Goal: Information Seeking & Learning: Check status

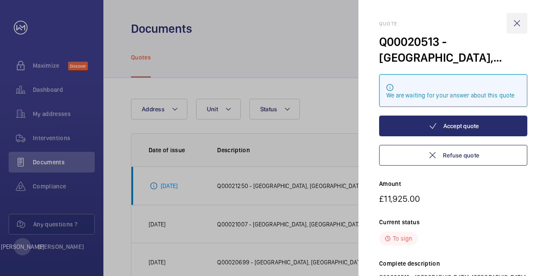
click at [514, 23] on wm-front-icon-button at bounding box center [516, 23] width 21 height 21
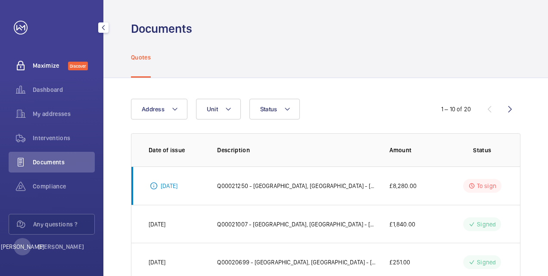
click at [43, 67] on span "Maximize" at bounding box center [50, 65] width 35 height 9
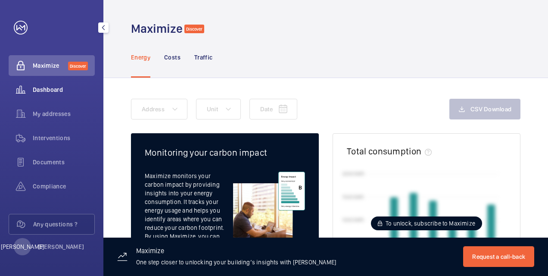
click at [45, 90] on span "Dashboard" at bounding box center [64, 89] width 62 height 9
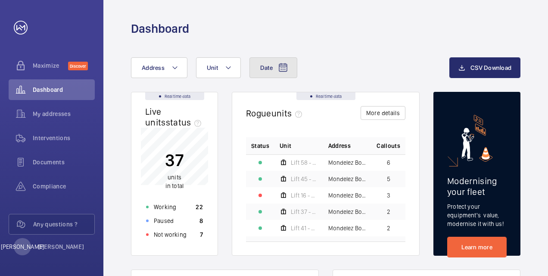
click at [274, 74] on button "Date" at bounding box center [273, 67] width 48 height 21
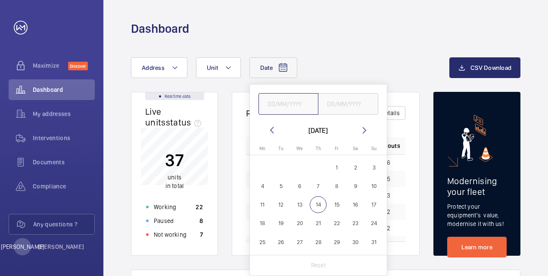
click at [278, 102] on input "text" at bounding box center [288, 104] width 60 height 22
click at [273, 131] on mat-icon at bounding box center [272, 130] width 10 height 10
click at [284, 172] on span "1" at bounding box center [281, 167] width 17 height 17
type input "[DATE]"
click at [312, 240] on span "31" at bounding box center [318, 241] width 17 height 17
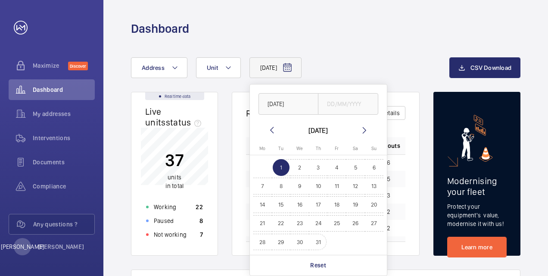
type input "[DATE]"
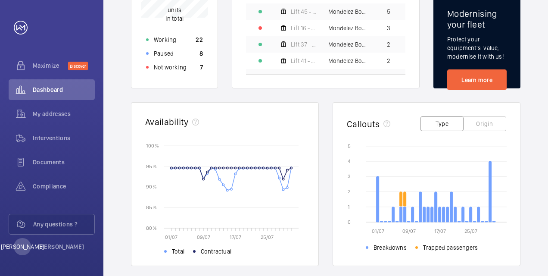
scroll to position [215, 0]
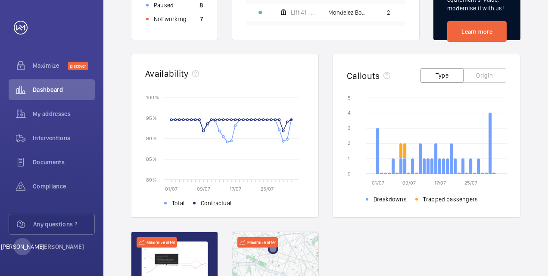
click at [489, 77] on button "Origin" at bounding box center [484, 75] width 43 height 15
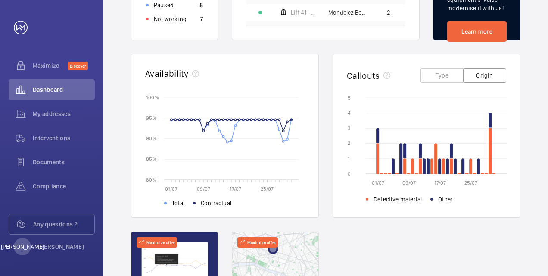
click at [437, 71] on button "Type" at bounding box center [441, 75] width 43 height 15
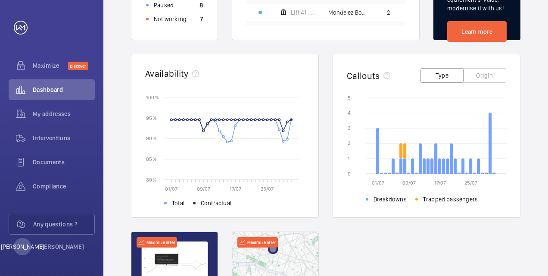
click at [450, 74] on button "Type" at bounding box center [441, 75] width 43 height 15
click at [485, 74] on button "Origin" at bounding box center [484, 75] width 43 height 15
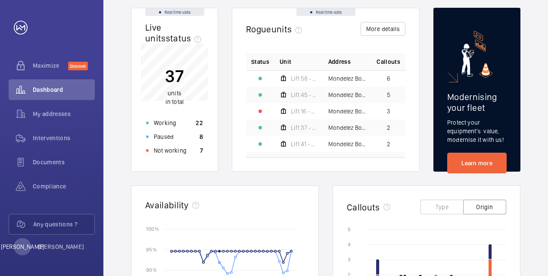
scroll to position [0, 0]
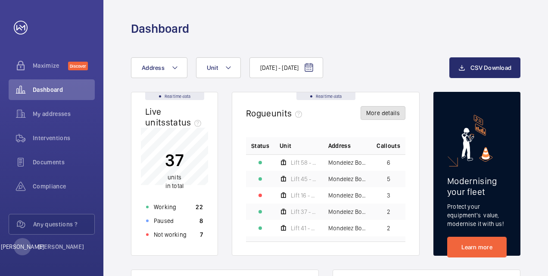
click at [376, 111] on button "More details" at bounding box center [382, 113] width 45 height 14
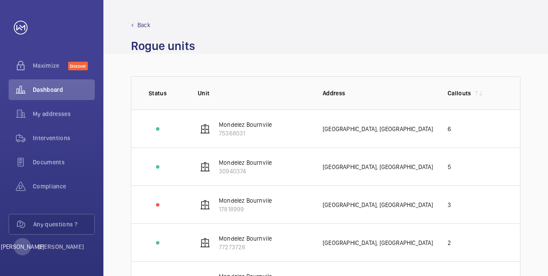
click at [145, 26] on p "Back" at bounding box center [143, 25] width 13 height 9
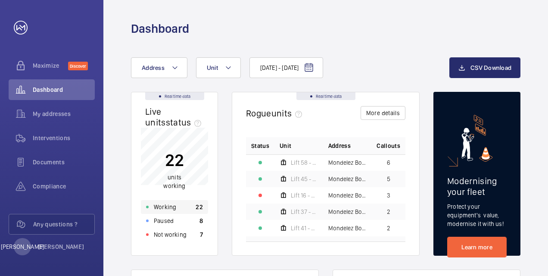
click at [176, 206] on div "Working 22" at bounding box center [174, 207] width 67 height 14
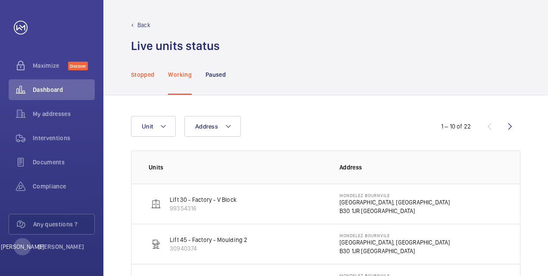
click at [140, 74] on p "Stopped" at bounding box center [142, 74] width 23 height 9
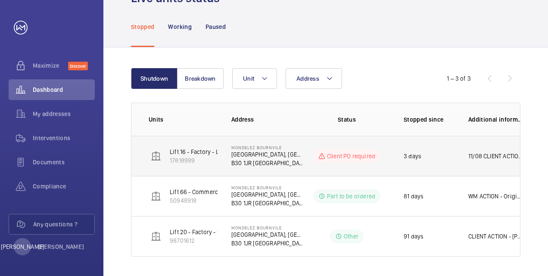
scroll to position [48, 0]
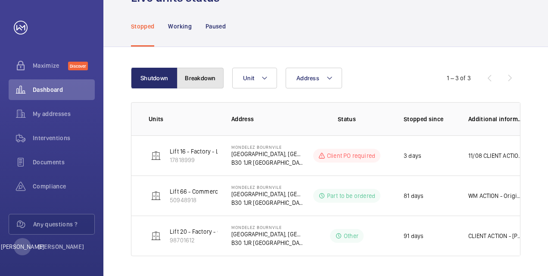
click at [199, 78] on button "Breakdown" at bounding box center [200, 78] width 46 height 21
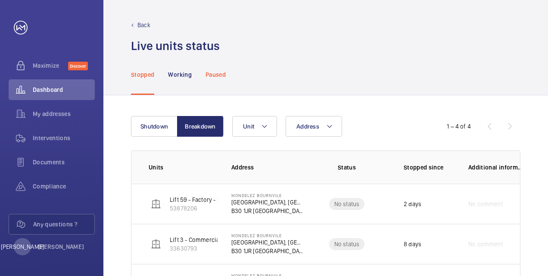
click at [220, 77] on p "Paused" at bounding box center [215, 74] width 20 height 9
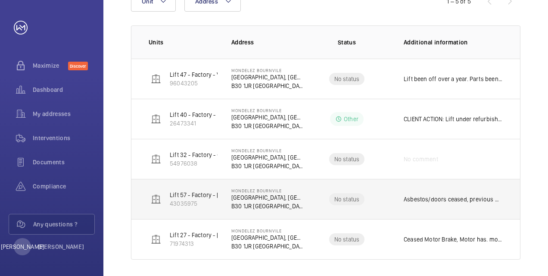
scroll to position [128, 0]
